Goal: Complete application form

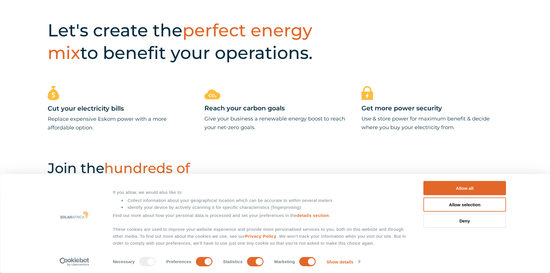
scroll to position [289, 0]
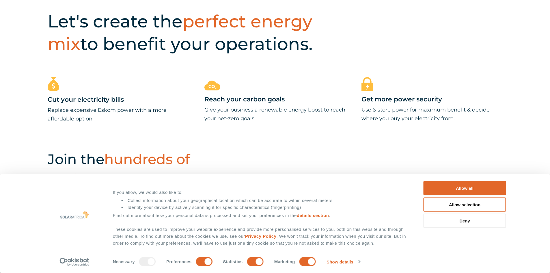
click at [469, 221] on button "Deny" at bounding box center [465, 221] width 83 height 14
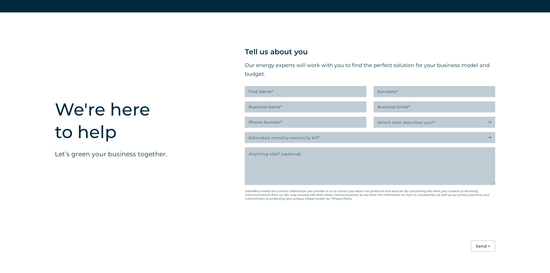
scroll to position [1415, 0]
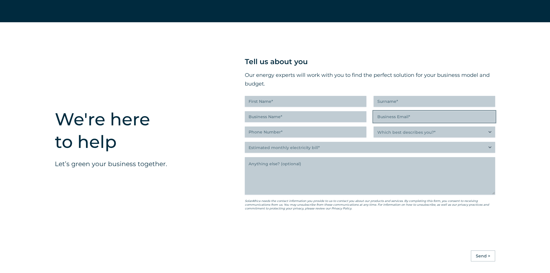
click at [392, 121] on input "Business Email (Required)" at bounding box center [435, 116] width 122 height 11
type input "[EMAIL_ADDRESS][DOMAIN_NAME]"
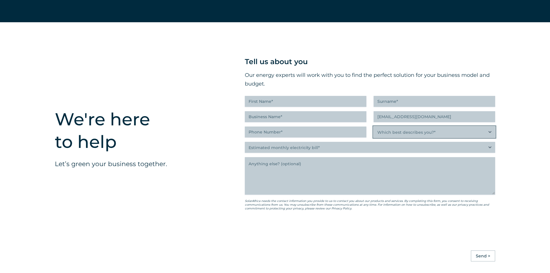
click at [434, 137] on select "Which best describes you?* Researching and identifying the best energy solution…" at bounding box center [435, 131] width 122 height 11
click at [209, 163] on div "We're here to help Let’s green your business together." at bounding box center [133, 153] width 190 height 262
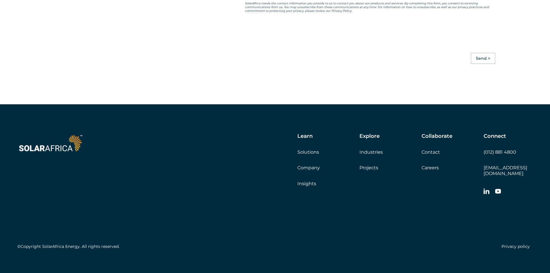
scroll to position [1619, 0]
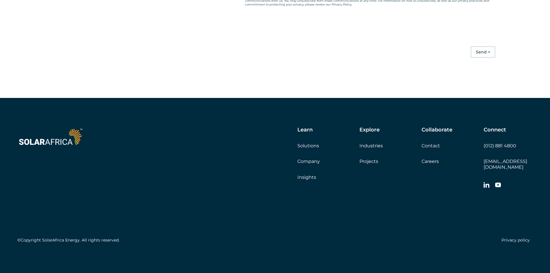
click at [313, 164] on link "Company" at bounding box center [308, 161] width 23 height 5
